Goal: Information Seeking & Learning: Learn about a topic

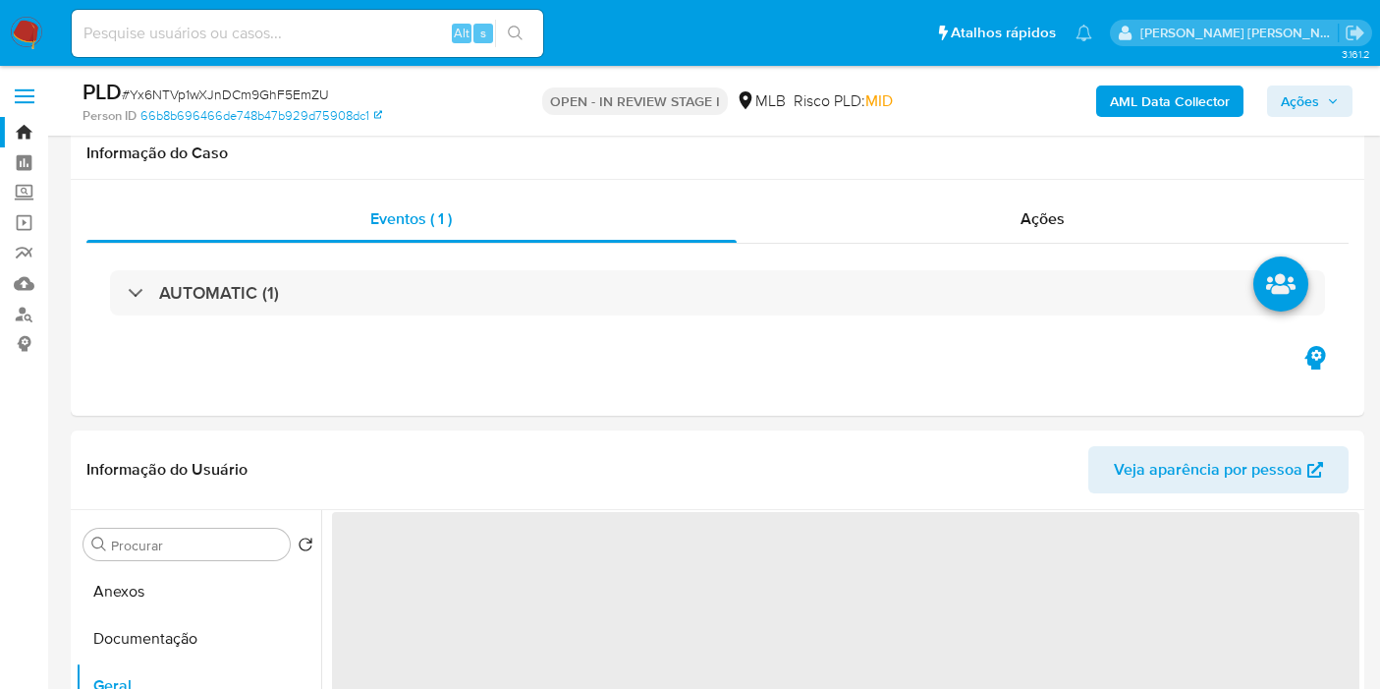
select select "10"
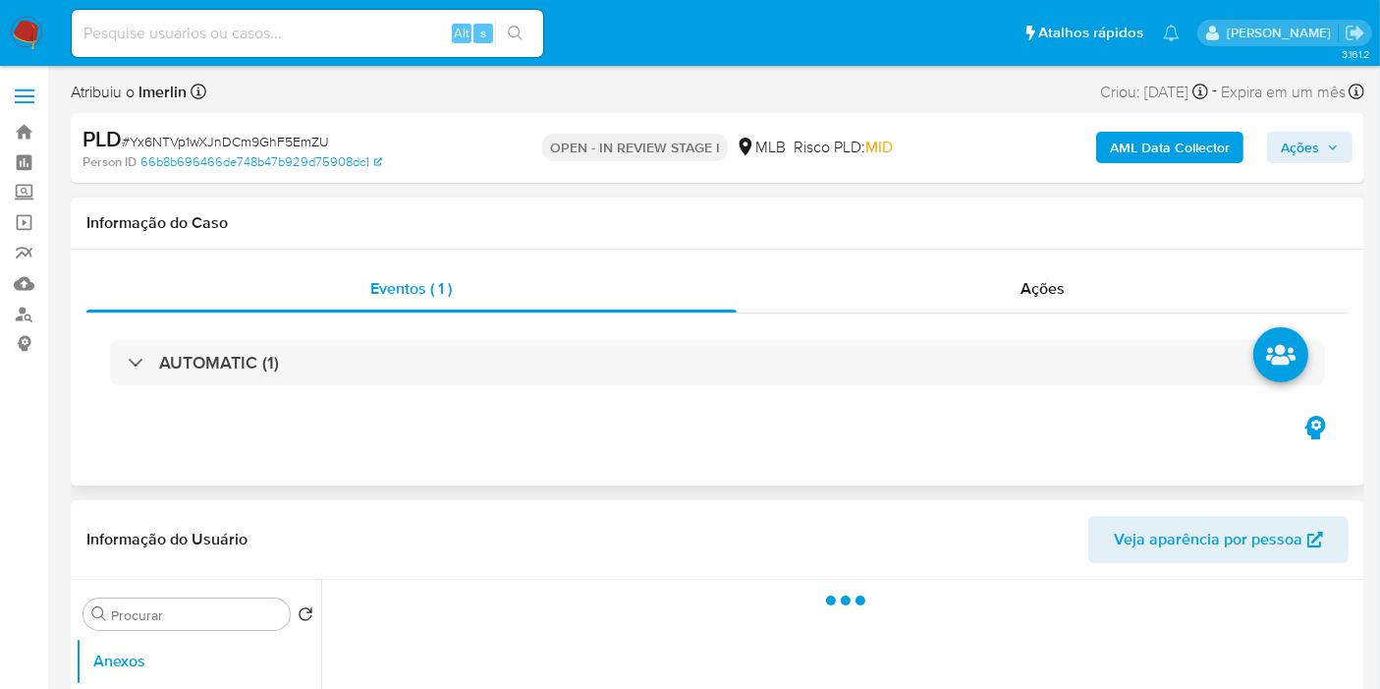
select select "10"
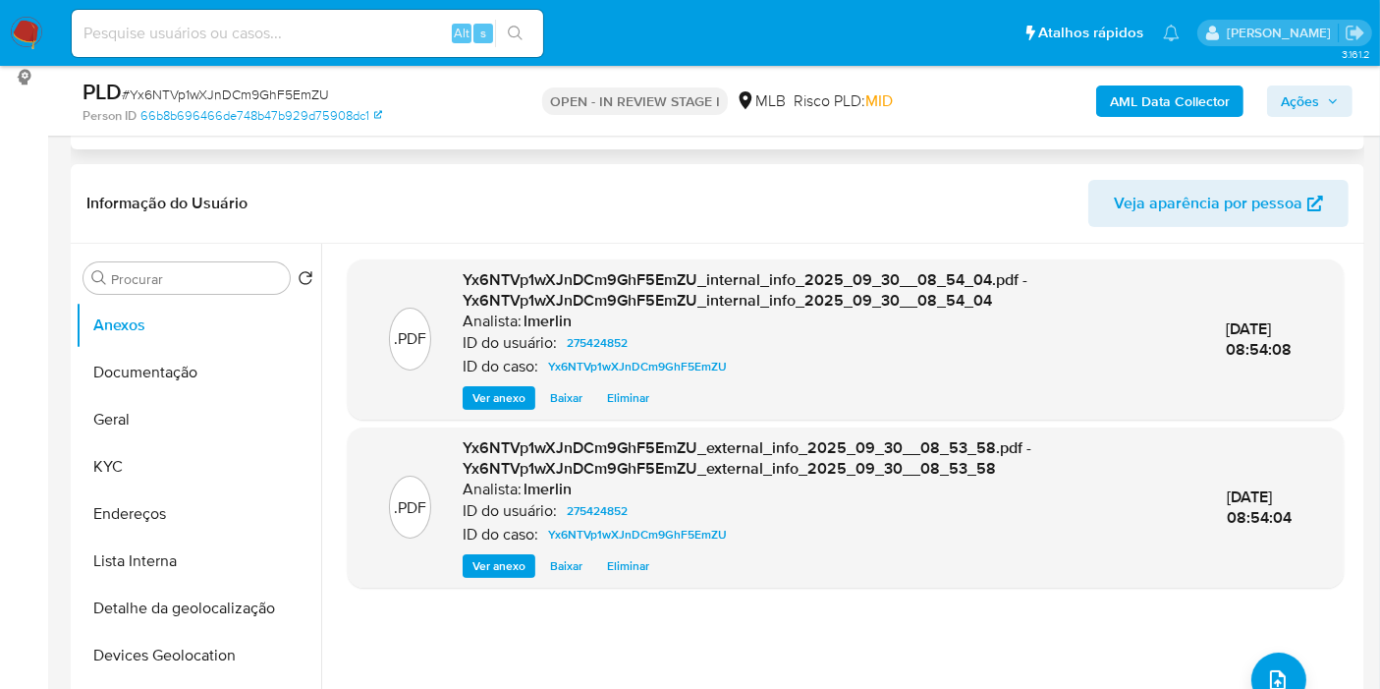
scroll to position [218, 0]
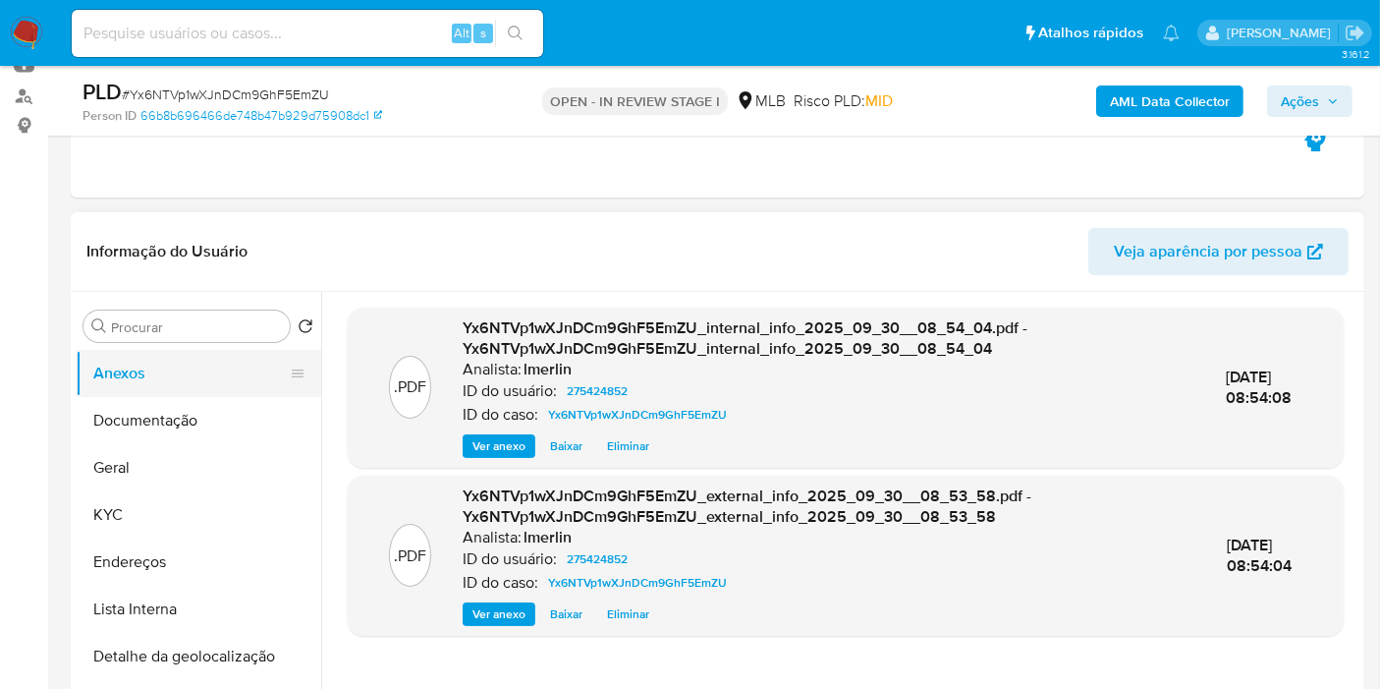
click at [183, 483] on button "Geral" at bounding box center [199, 467] width 246 height 47
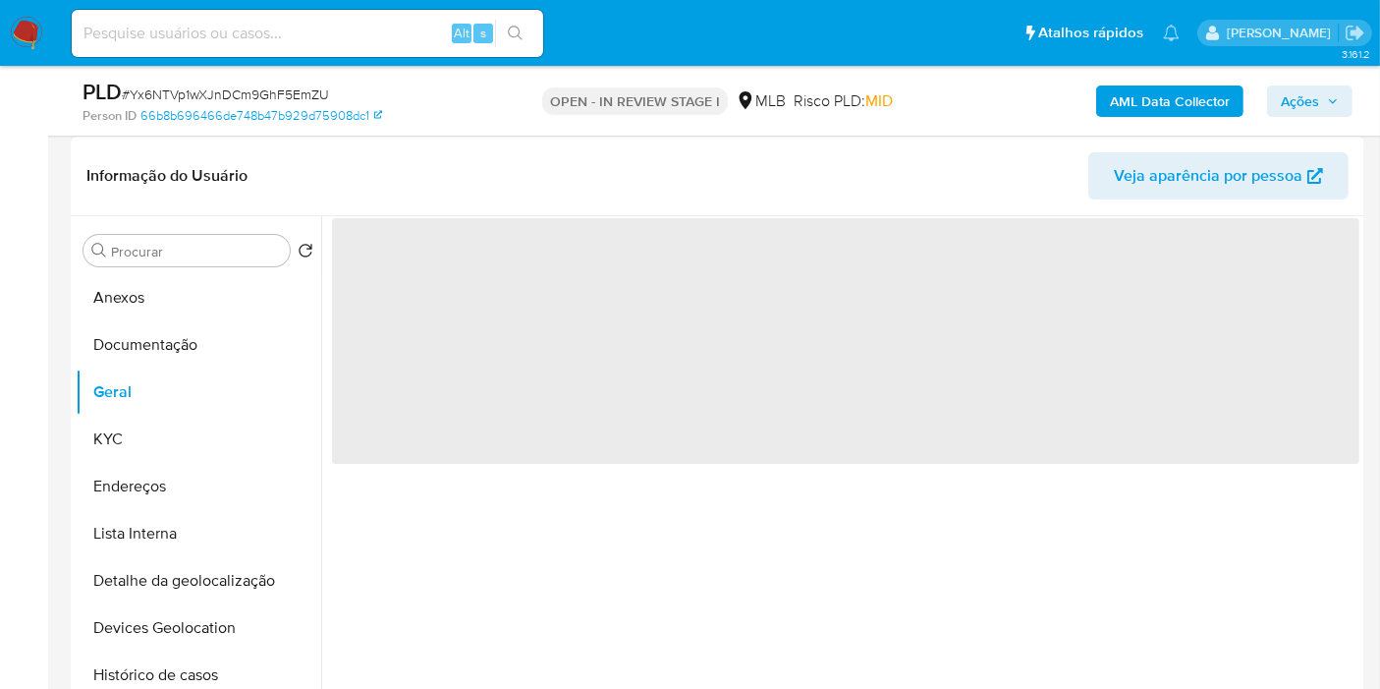
scroll to position [327, 0]
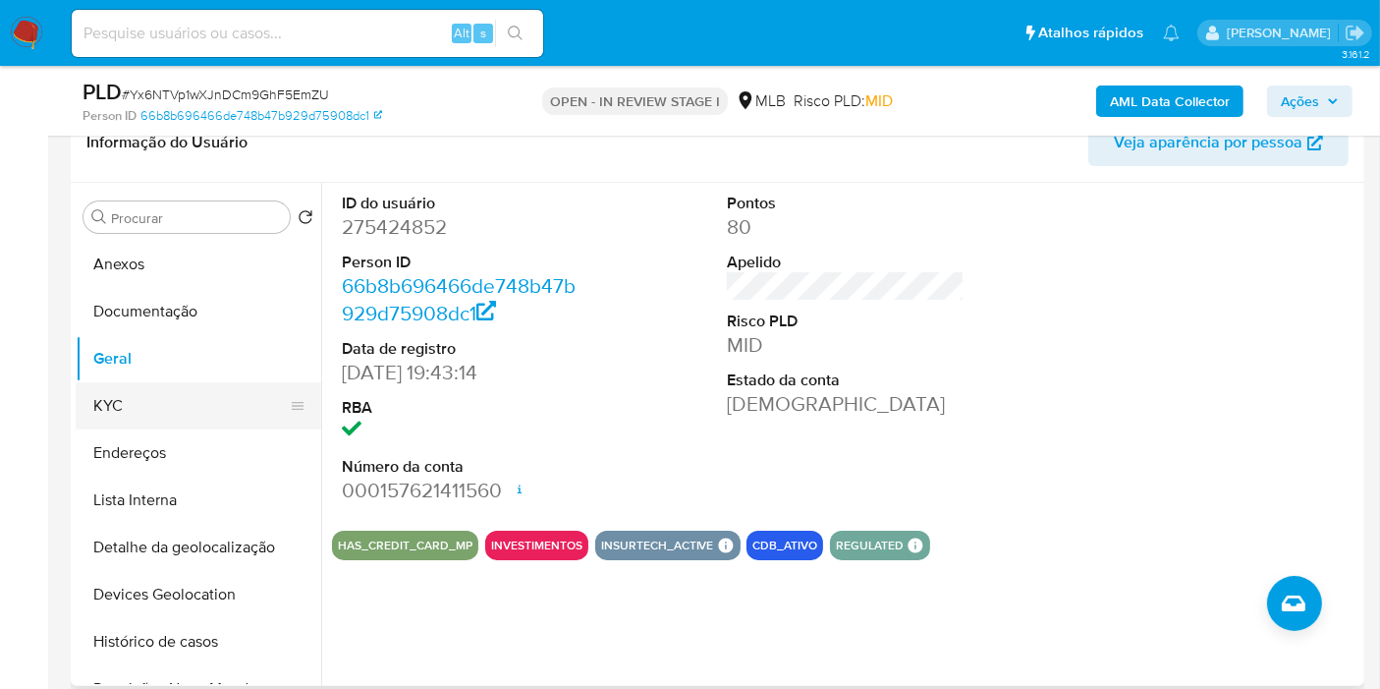
click at [133, 413] on button "KYC" at bounding box center [191, 405] width 230 height 47
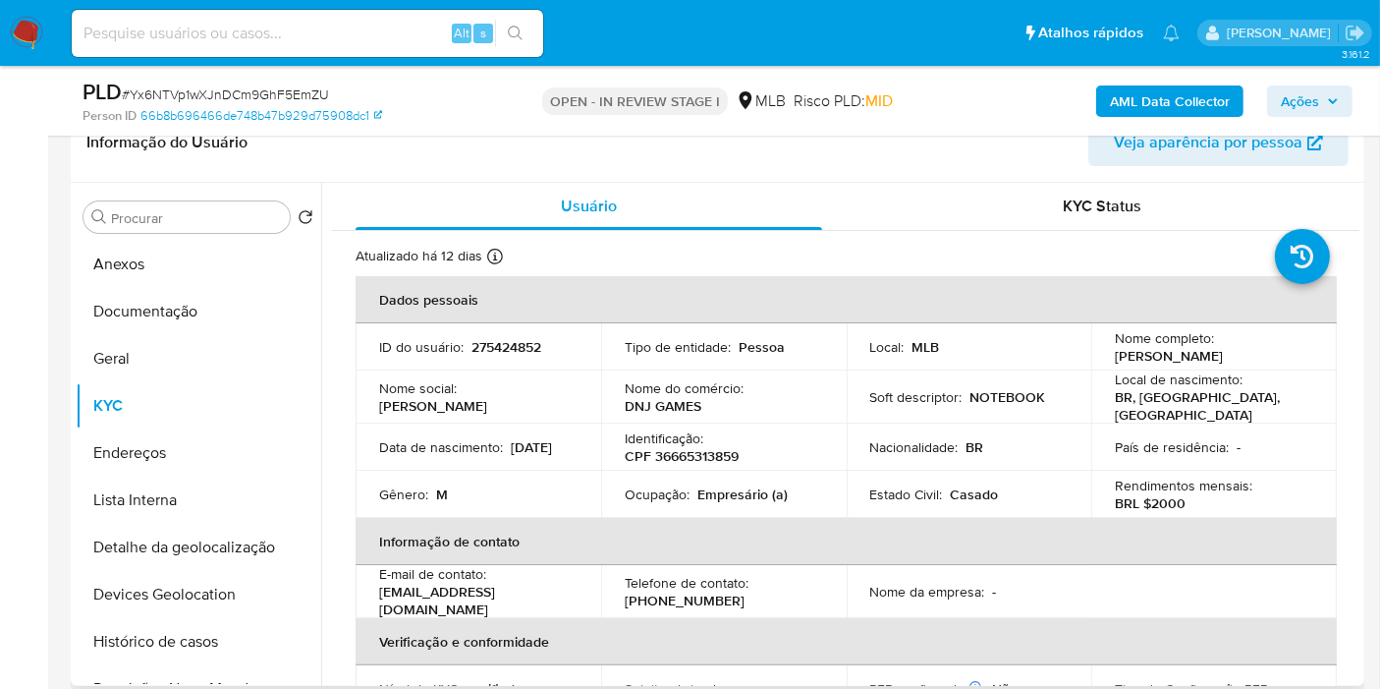
drag, startPoint x: 1361, startPoint y: 326, endPoint x: 1361, endPoint y: 344, distance: 17.7
click at [1361, 344] on div "Procurar Retornar ao pedido padrão Anexos Documentação Geral KYC Endereços List…" at bounding box center [718, 434] width 1294 height 503
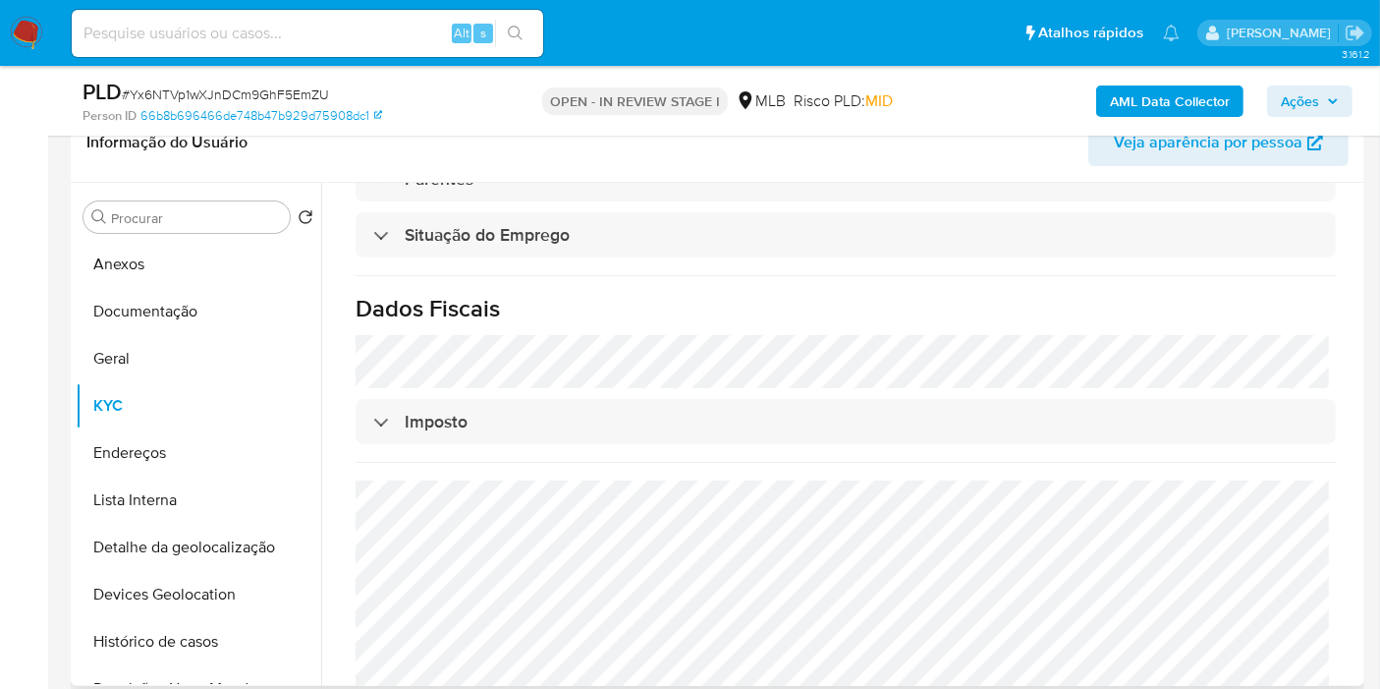
scroll to position [872, 0]
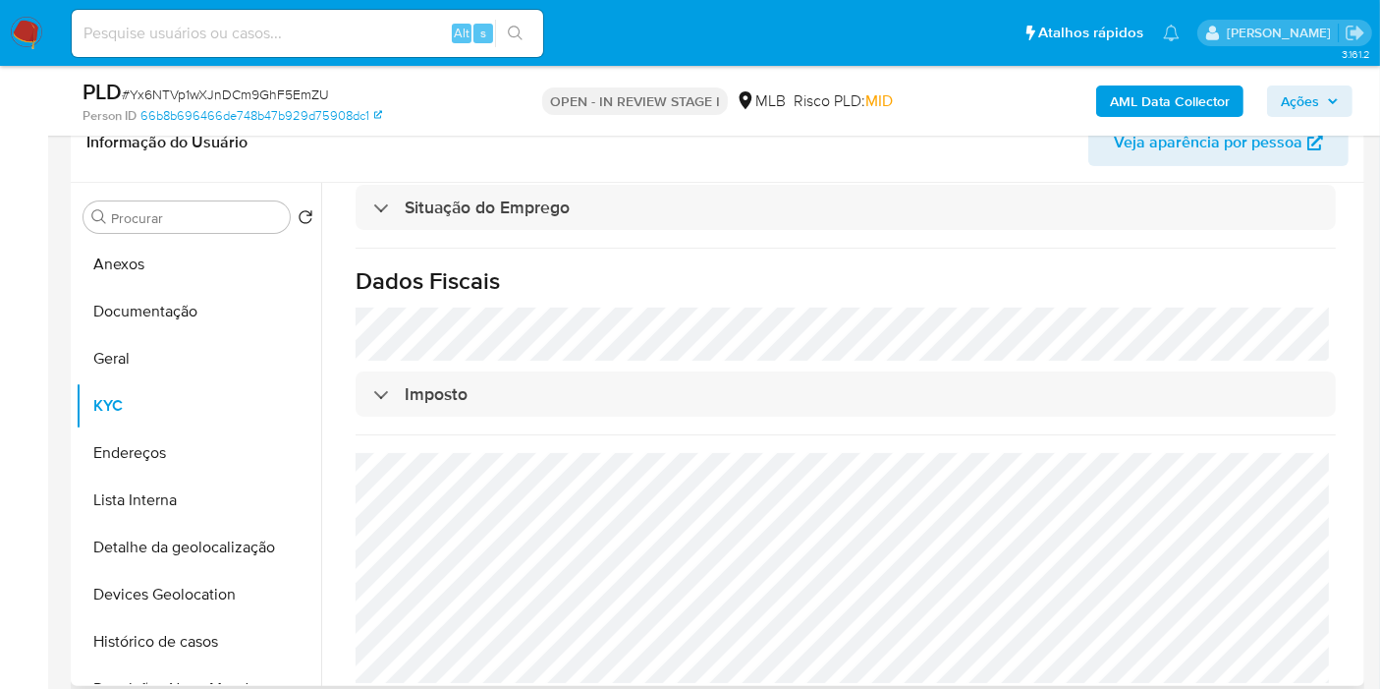
drag, startPoint x: 186, startPoint y: 455, endPoint x: 951, endPoint y: 466, distance: 765.3
click at [185, 456] on button "Endereços" at bounding box center [199, 452] width 246 height 47
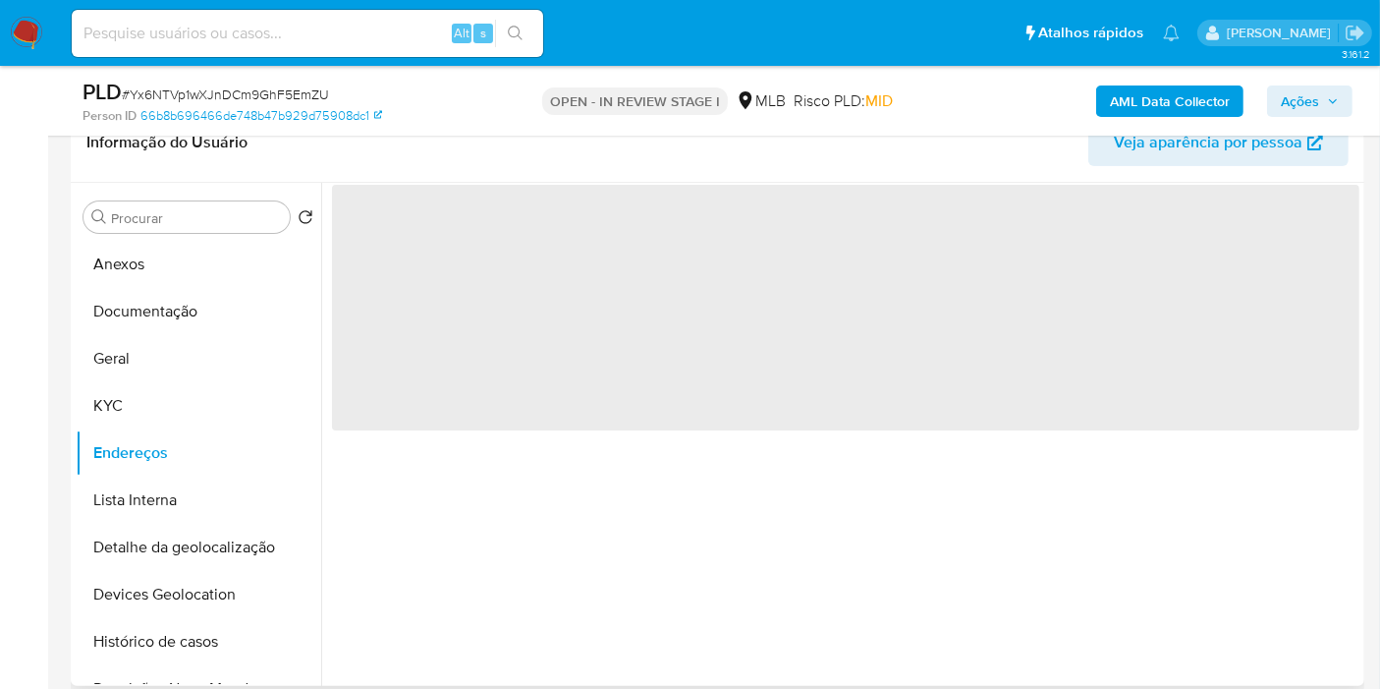
scroll to position [0, 0]
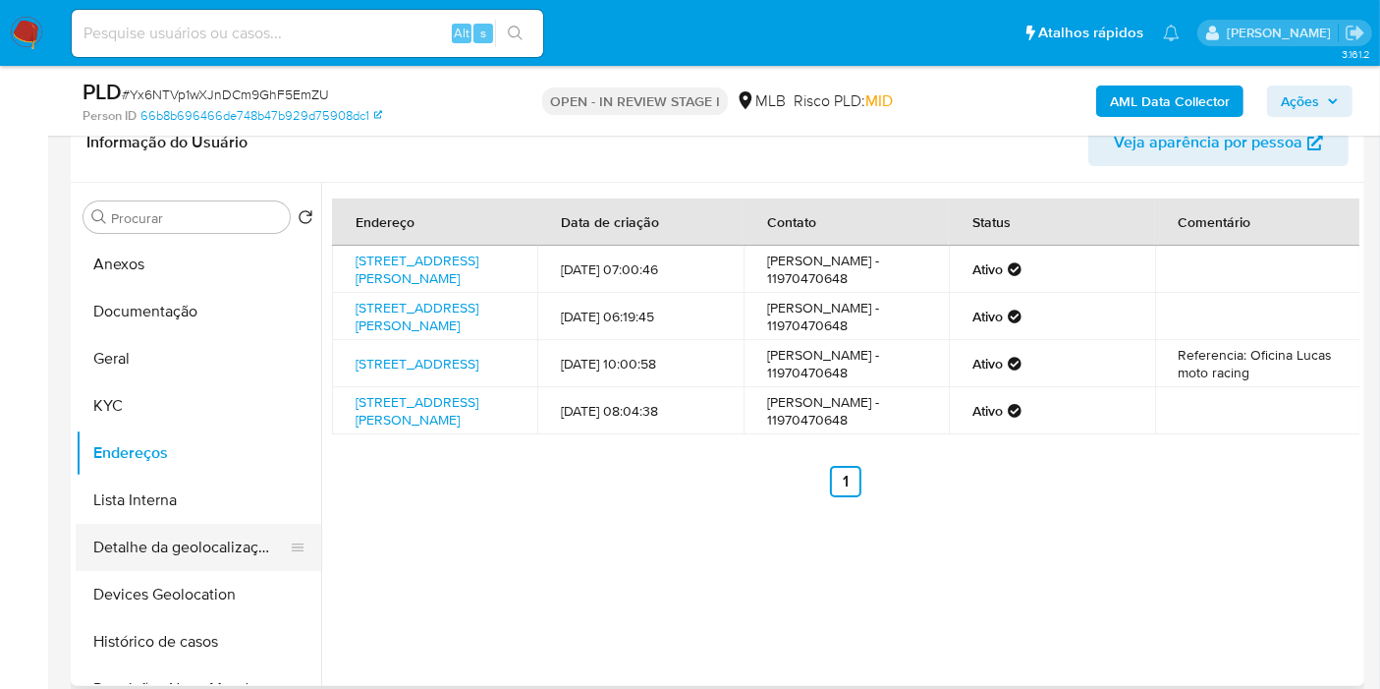
click at [138, 551] on button "Detalhe da geolocalização" at bounding box center [191, 547] width 230 height 47
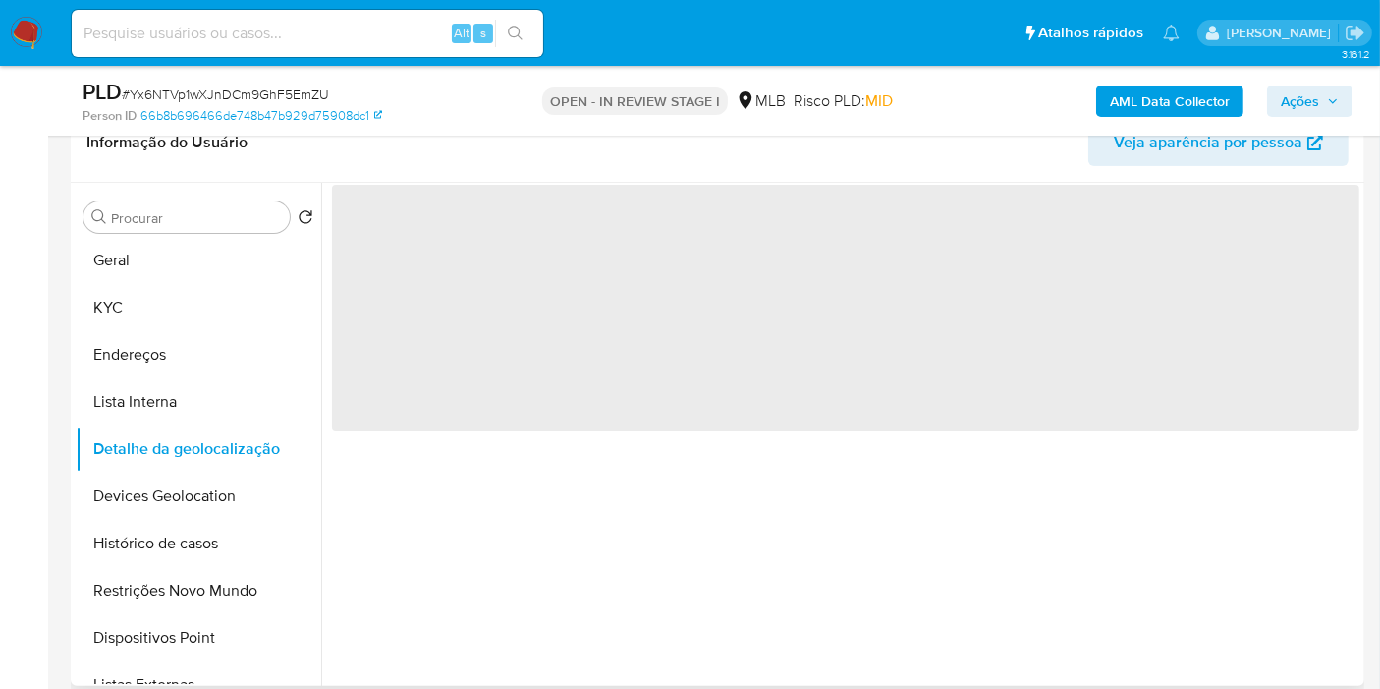
scroll to position [218, 0]
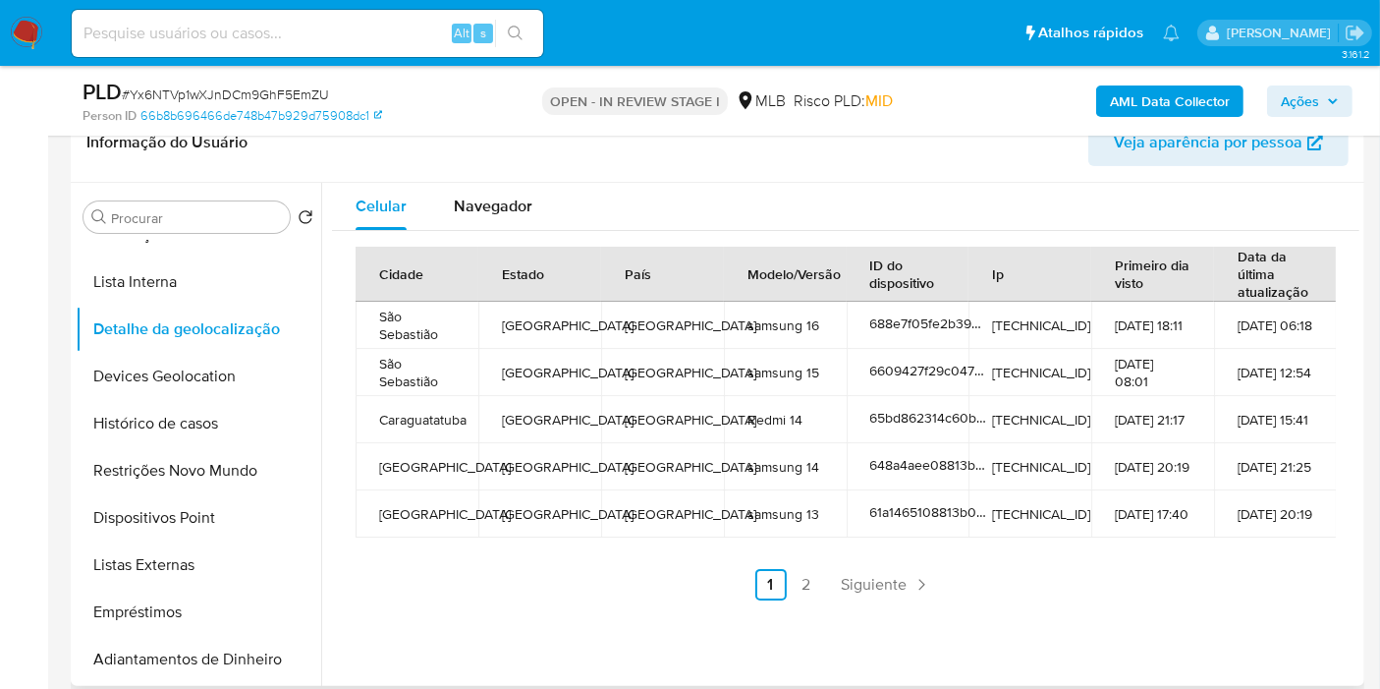
click at [498, 231] on div "Cidade Estado País Modelo/Versão ID do dispositivo Ip Primeiro dia visto Data d…" at bounding box center [846, 423] width 1028 height 385
click at [498, 226] on div "Navegador" at bounding box center [493, 206] width 79 height 47
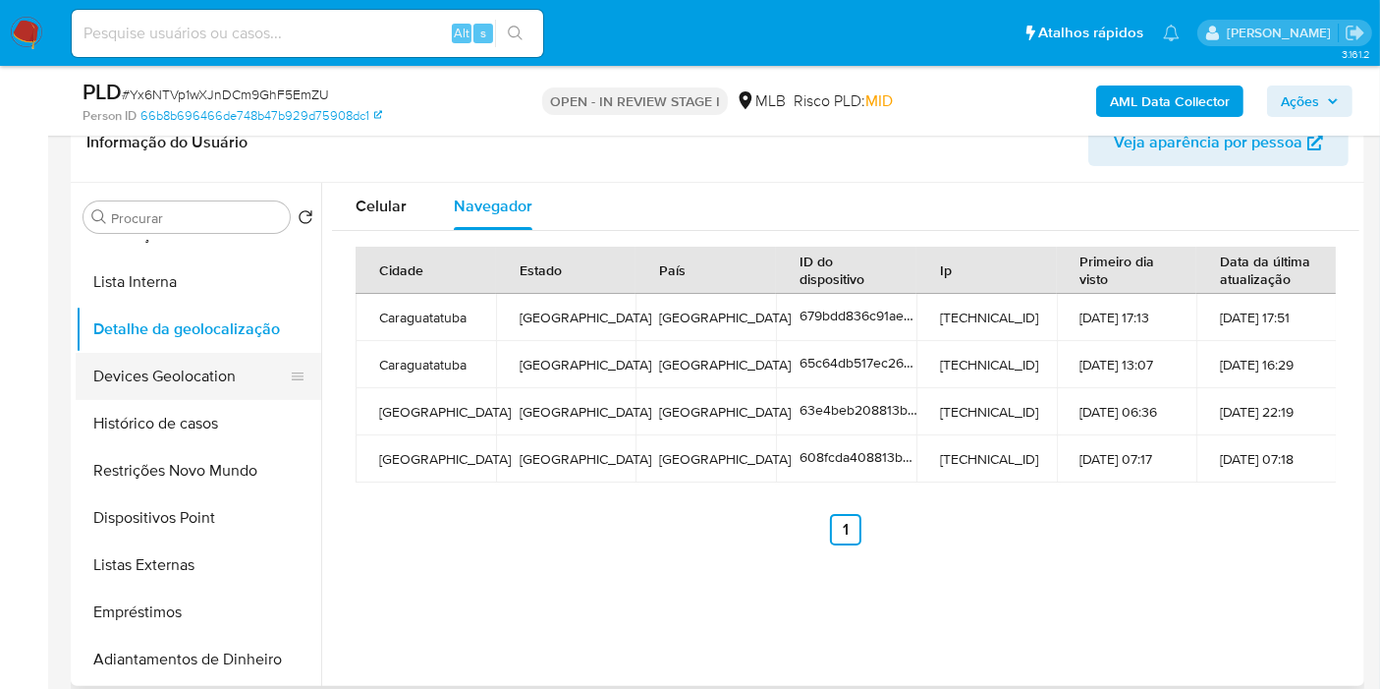
click at [196, 378] on button "Devices Geolocation" at bounding box center [191, 376] width 230 height 47
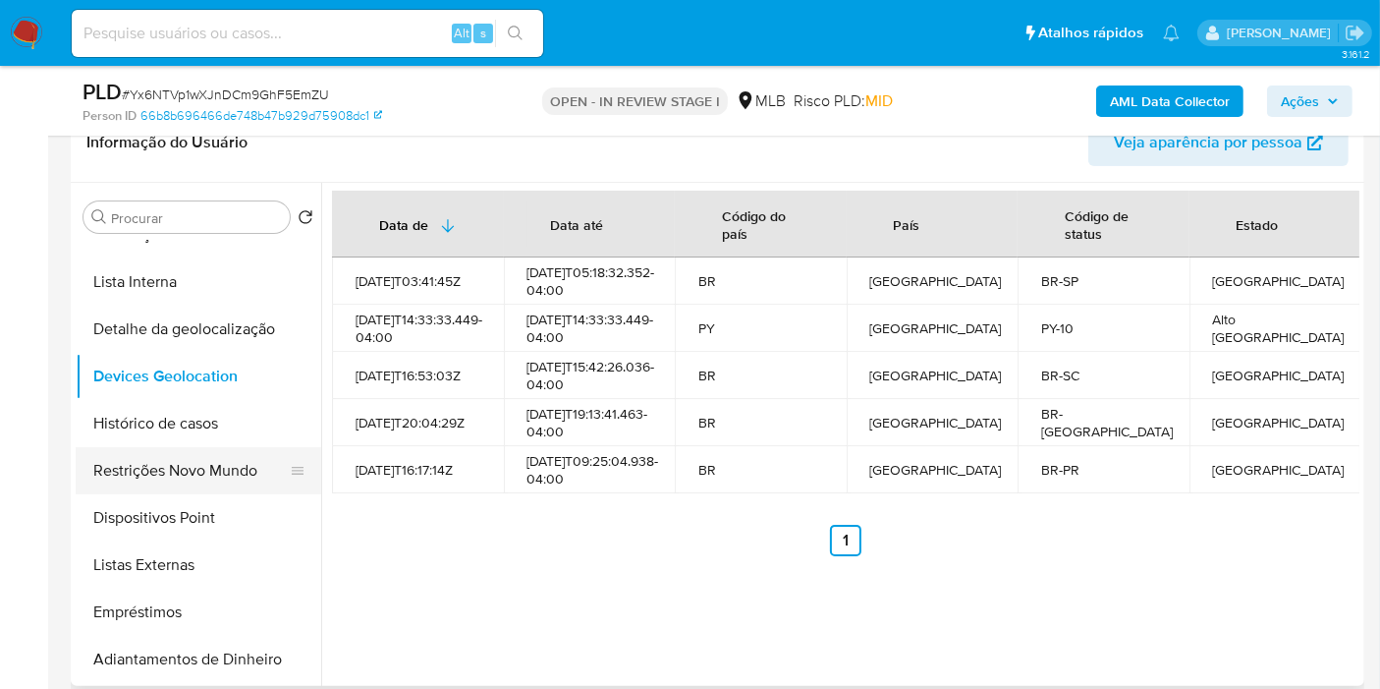
click at [248, 459] on button "Restrições Novo Mundo" at bounding box center [191, 470] width 230 height 47
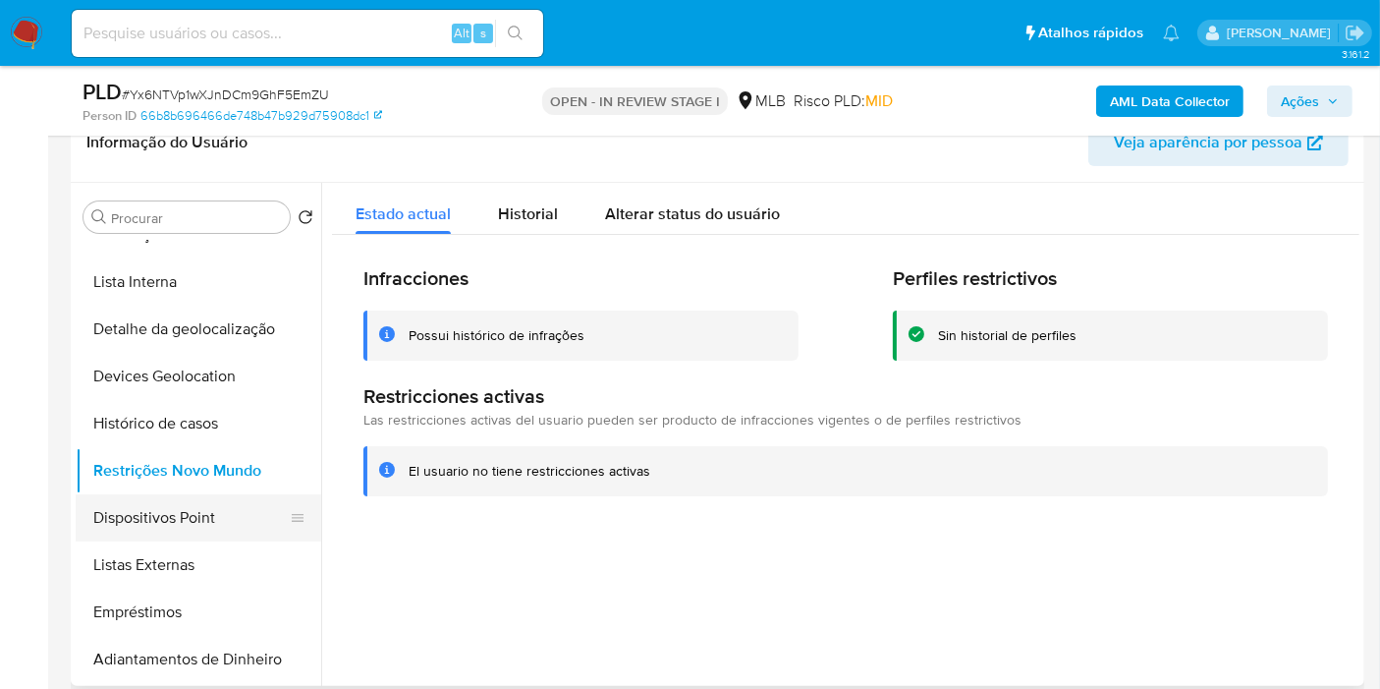
click at [250, 505] on button "Dispositivos Point" at bounding box center [191, 517] width 230 height 47
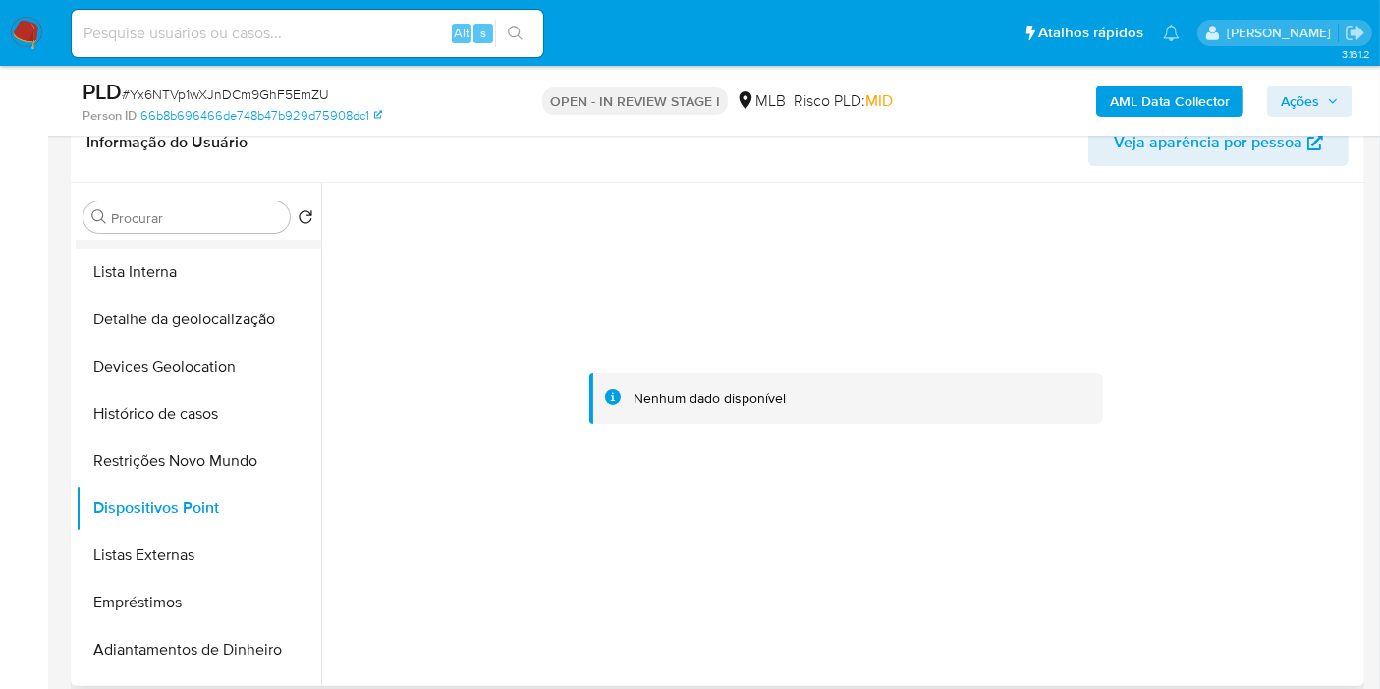
scroll to position [109, 0]
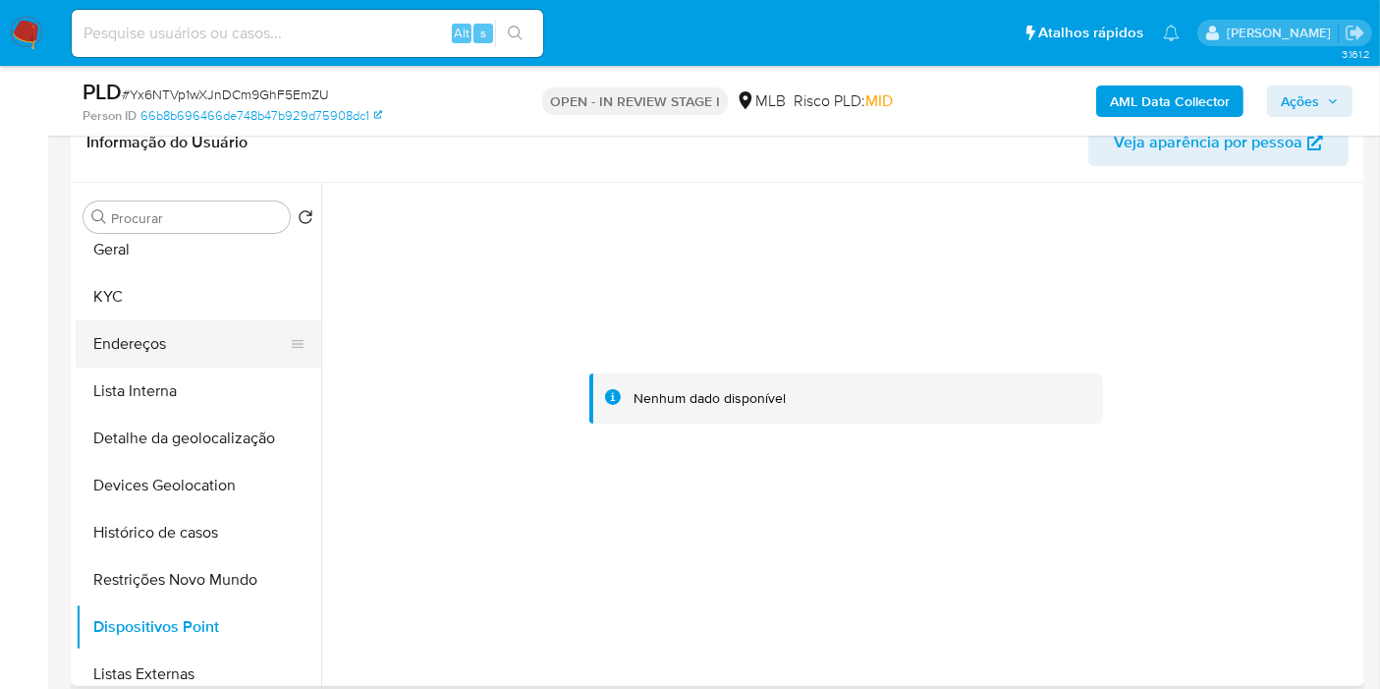
click at [182, 342] on button "Endereços" at bounding box center [191, 343] width 230 height 47
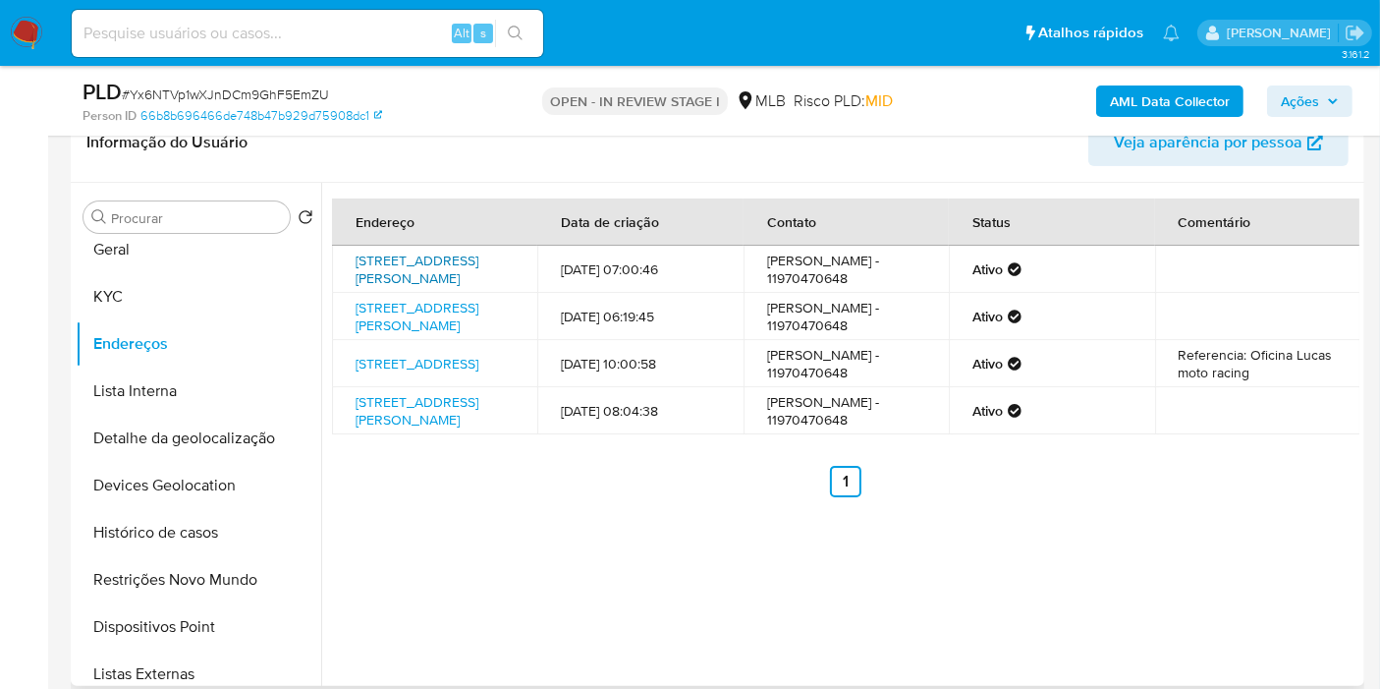
click at [453, 276] on link "Rua Manoel Vitório Nardi 76, São Sebastião, São Paulo, 11608009, Brasil 76" at bounding box center [417, 268] width 123 height 37
